Goal: Obtain resource: Download file/media

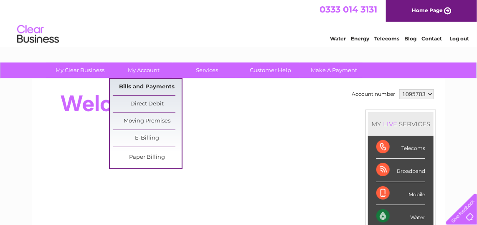
click at [149, 84] on link "Bills and Payments" at bounding box center [147, 87] width 69 height 17
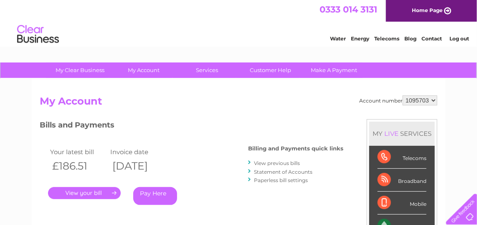
click at [285, 161] on link "View previous bills" at bounding box center [277, 163] width 46 height 6
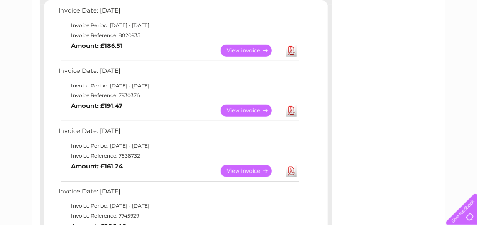
scroll to position [162, 0]
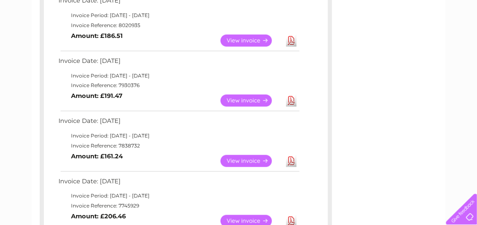
click at [290, 36] on link "Download" at bounding box center [291, 41] width 10 height 12
